Goal: Information Seeking & Learning: Learn about a topic

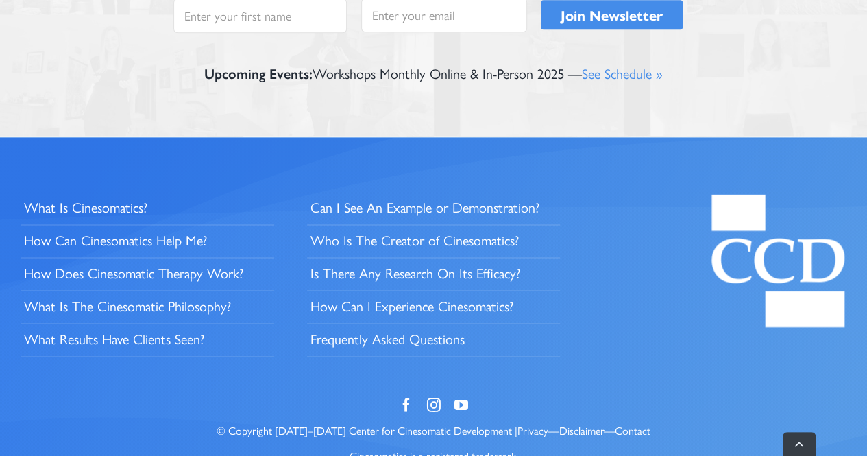
scroll to position [3481, 0]
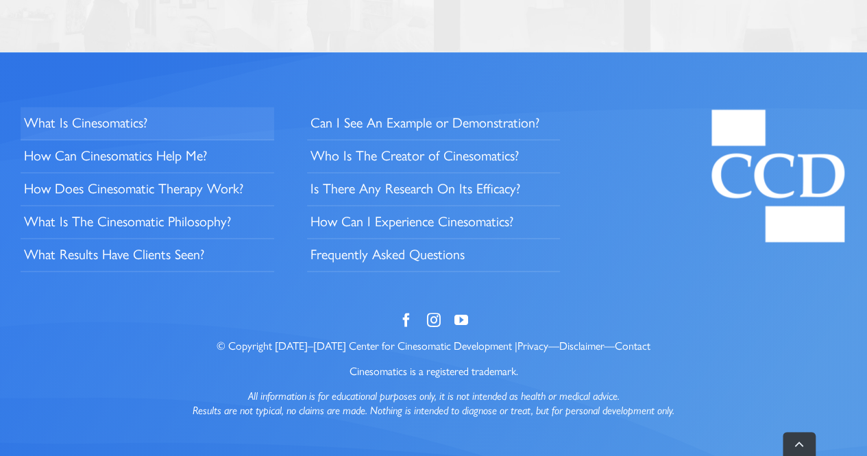
click at [94, 128] on span "What Is Cinesomatics?" at bounding box center [85, 122] width 123 height 18
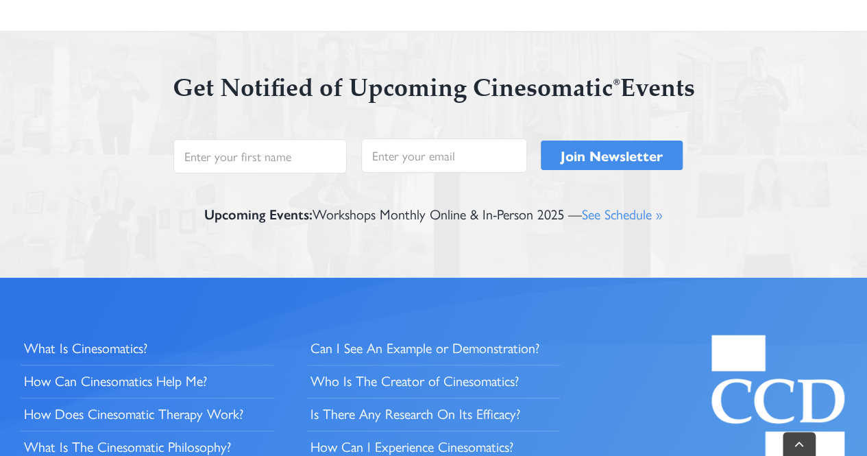
scroll to position [2605, 0]
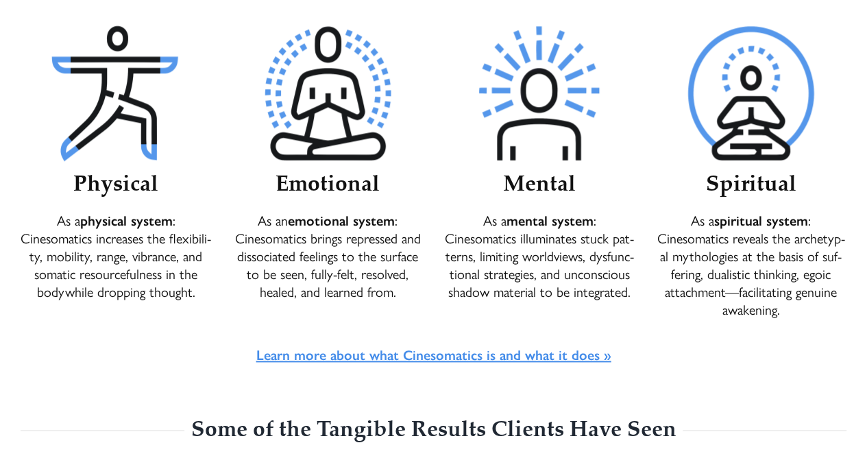
scroll to position [671, 0]
